Goal: Find specific page/section: Find specific page/section

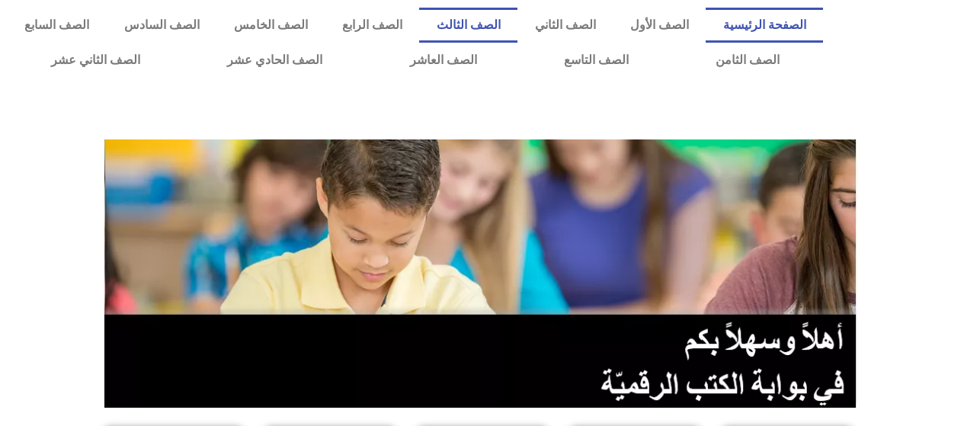
click at [517, 25] on link "الصف الثالث" at bounding box center [468, 25] width 98 height 35
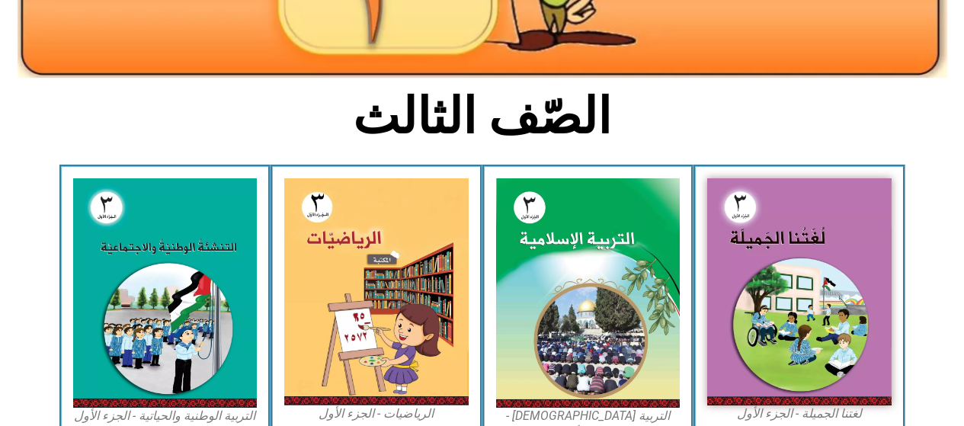
scroll to position [311, 0]
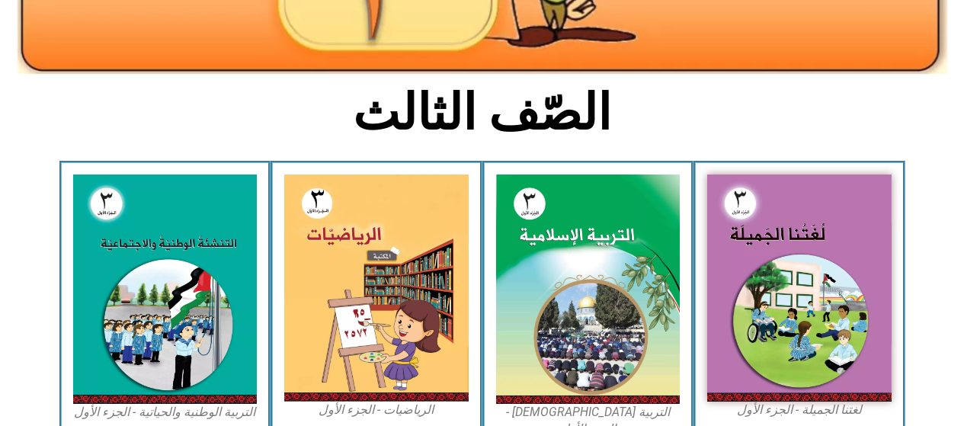
click at [411, 266] on img at bounding box center [376, 288] width 184 height 227
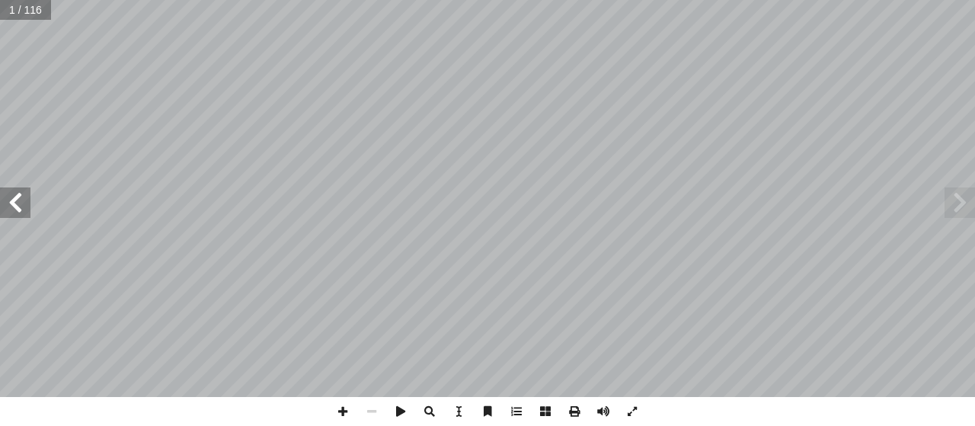
click at [15, 204] on span at bounding box center [15, 202] width 30 height 30
click at [14, 203] on span at bounding box center [15, 202] width 30 height 30
click at [13, 203] on span at bounding box center [15, 202] width 30 height 30
click at [15, 202] on span at bounding box center [15, 202] width 30 height 30
click at [966, 205] on span at bounding box center [960, 202] width 30 height 30
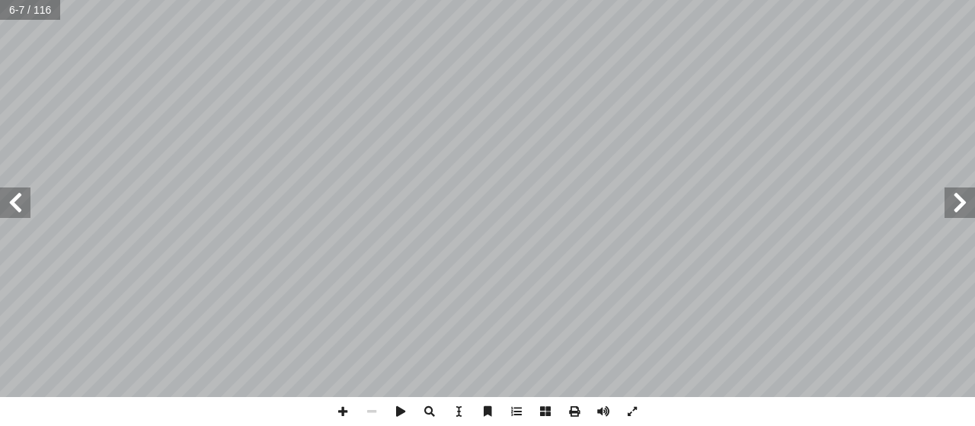
click at [22, 200] on span at bounding box center [15, 202] width 30 height 30
